Goal: Task Accomplishment & Management: Use online tool/utility

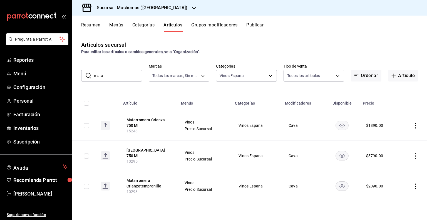
click at [149, 10] on h3 "Sucursal: Mochomos ([GEOGRAPHIC_DATA])" at bounding box center [139, 7] width 95 height 7
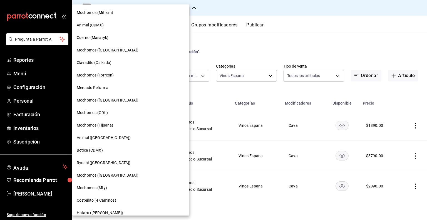
scroll to position [45, 0]
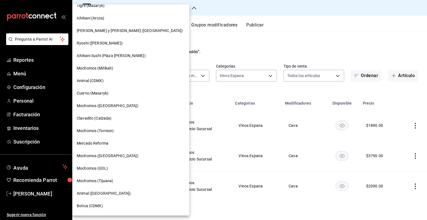
click at [132, 78] on div "Animal (CDMX)" at bounding box center [131, 81] width 108 height 6
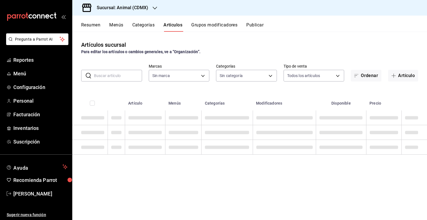
click at [116, 78] on input "text" at bounding box center [118, 75] width 48 height 11
type input "tu"
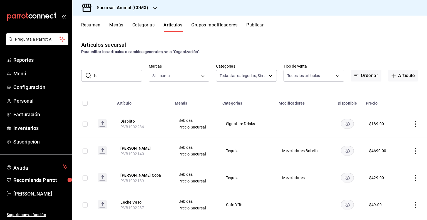
type input "281688af-6220-48ae-86b9-ca5e6f63eb3e,2ffeebaa-176c-4024-95f8-553ffecca8da,37769…"
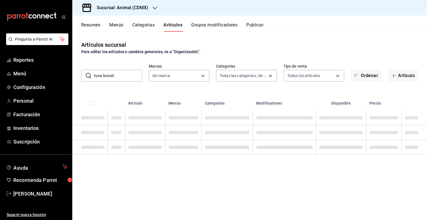
type input "tuna brucela"
type input "cb0f6aec-1481-4e37-861c-bab9b3a65b14"
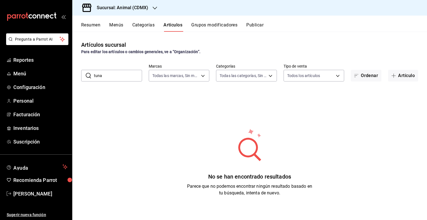
type input "tuna"
click at [119, 77] on input "tuna" at bounding box center [118, 75] width 48 height 11
click at [112, 73] on input "tuna" at bounding box center [118, 75] width 48 height 11
click at [170, 31] on button "Artículos" at bounding box center [173, 26] width 19 height 9
click at [175, 24] on button "Artículos" at bounding box center [173, 26] width 19 height 9
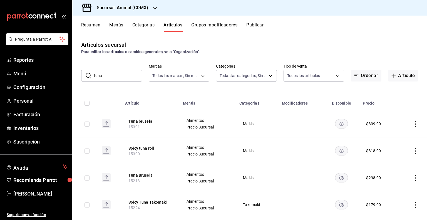
click at [123, 79] on input "tuna" at bounding box center [118, 75] width 48 height 11
drag, startPoint x: 118, startPoint y: 77, endPoint x: 62, endPoint y: 77, distance: 55.6
click at [62, 77] on div "Pregunta a Parrot AI Reportes Menú Configuración Personal Facturación Inventari…" at bounding box center [213, 110] width 427 height 220
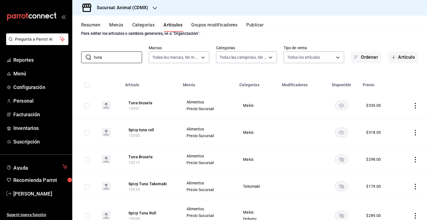
scroll to position [28, 0]
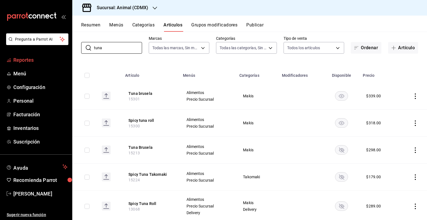
click at [38, 63] on span "Reportes" at bounding box center [40, 60] width 54 height 8
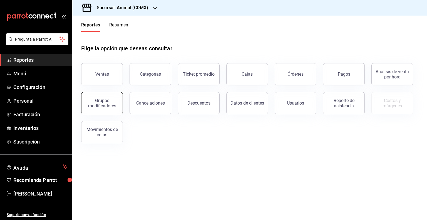
click at [88, 99] on div "Grupos modificadores" at bounding box center [102, 103] width 34 height 11
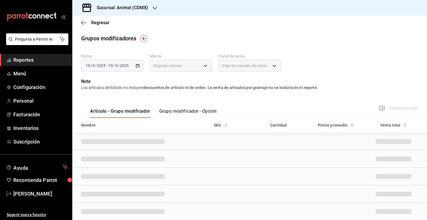
click at [125, 11] on h3 "Sucursal: Animal (CDMX)" at bounding box center [120, 7] width 56 height 7
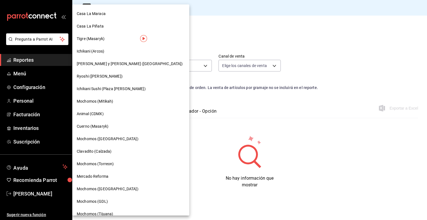
scroll to position [28, 0]
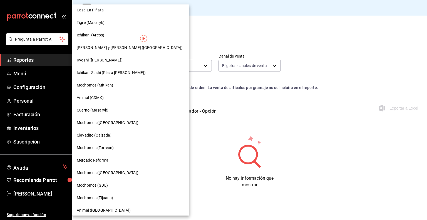
click at [131, 121] on div "Mochomos ([GEOGRAPHIC_DATA])" at bounding box center [131, 123] width 108 height 6
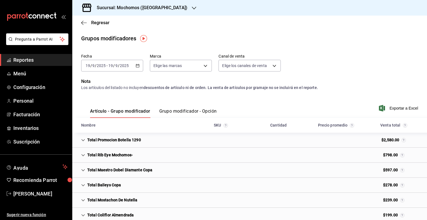
click at [190, 110] on button "Grupo modificador - Opción" at bounding box center [188, 112] width 58 height 9
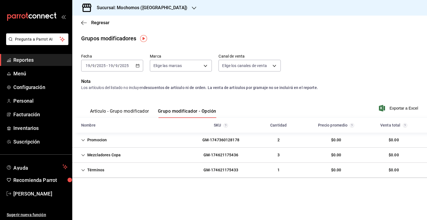
click at [138, 67] on \(Stroke\) "button" at bounding box center [137, 65] width 3 height 3
click at [127, 65] on input "2025" at bounding box center [124, 65] width 9 height 4
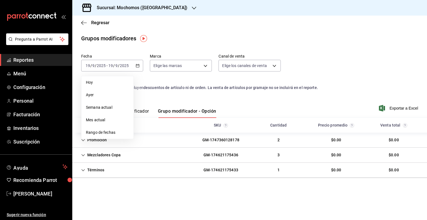
click at [151, 76] on div "Fecha [DATE] [DATE] - [DATE] [DATE] [DATE] [DATE] Semana actual Mes actual Rang…" at bounding box center [249, 64] width 337 height 27
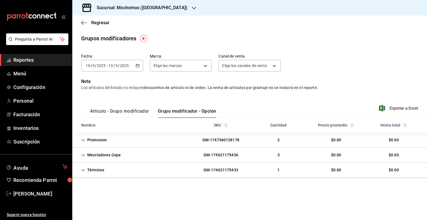
click at [143, 71] on div "[DATE] [DATE] - [DATE] [DATE]" at bounding box center [112, 66] width 62 height 12
click at [125, 66] on input "2025" at bounding box center [124, 65] width 9 height 4
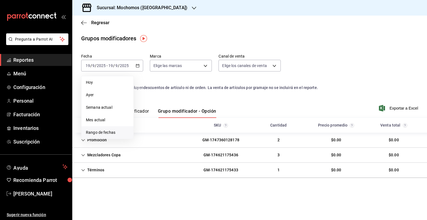
click at [118, 132] on span "Rango de fechas" at bounding box center [107, 133] width 43 height 6
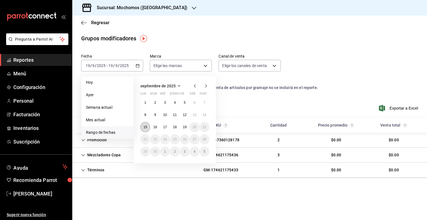
click at [145, 127] on abbr "15" at bounding box center [146, 127] width 4 height 4
click at [183, 129] on abbr "19" at bounding box center [185, 127] width 4 height 4
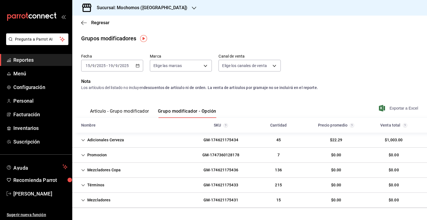
click at [400, 108] on span "Exportar a Excel" at bounding box center [399, 108] width 38 height 7
click at [24, 61] on span "Reportes" at bounding box center [40, 60] width 54 height 8
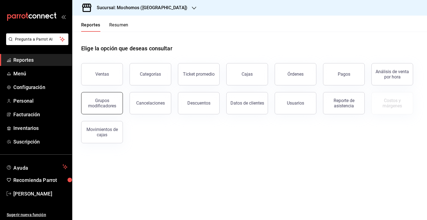
click at [93, 100] on div "Grupos modificadores" at bounding box center [102, 103] width 34 height 11
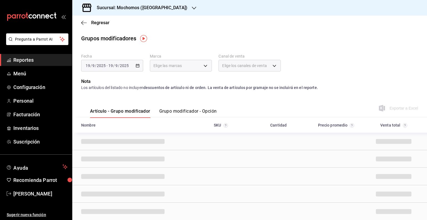
click at [139, 65] on div "[DATE] [DATE] - [DATE] [DATE]" at bounding box center [112, 66] width 62 height 12
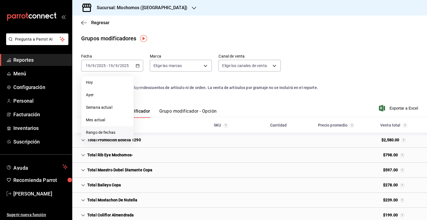
click at [107, 130] on span "Rango de fechas" at bounding box center [107, 133] width 43 height 6
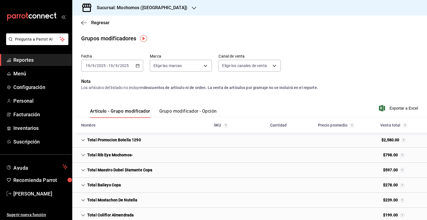
click at [197, 37] on div "Grupos modificadores" at bounding box center [249, 38] width 355 height 8
